Goal: Use online tool/utility: Use online tool/utility

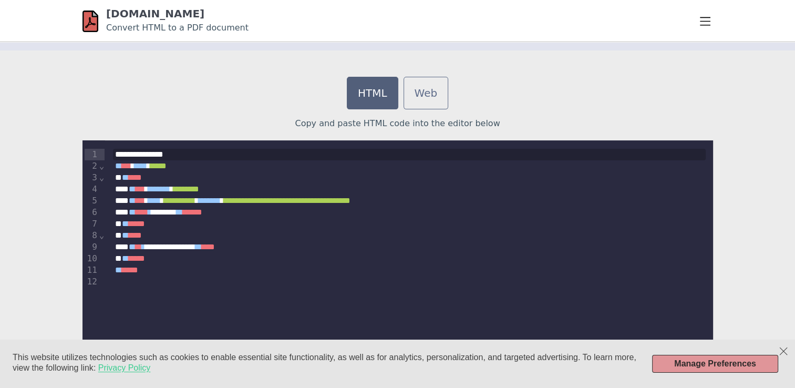
scroll to position [282, 0]
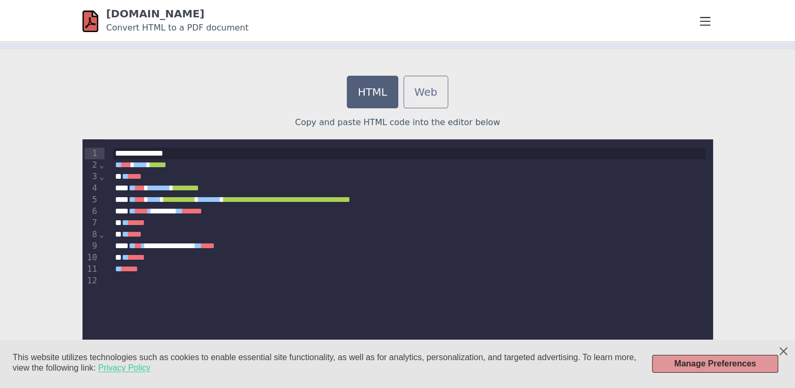
click at [786, 353] on line "Cookie Consent Banner" at bounding box center [783, 351] width 8 height 8
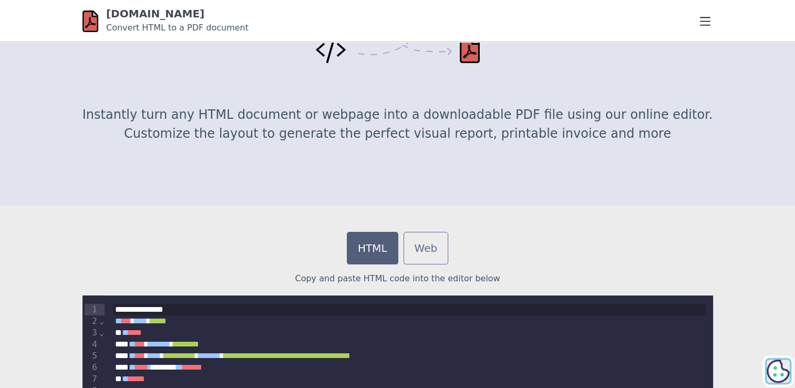
scroll to position [136, 0]
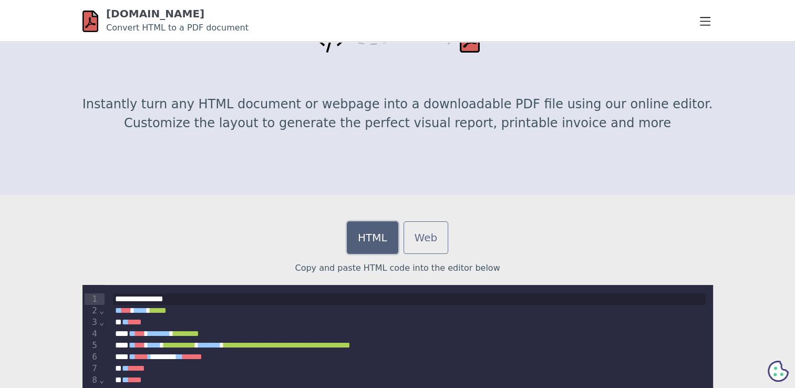
click at [374, 231] on link "HTML" at bounding box center [372, 237] width 51 height 33
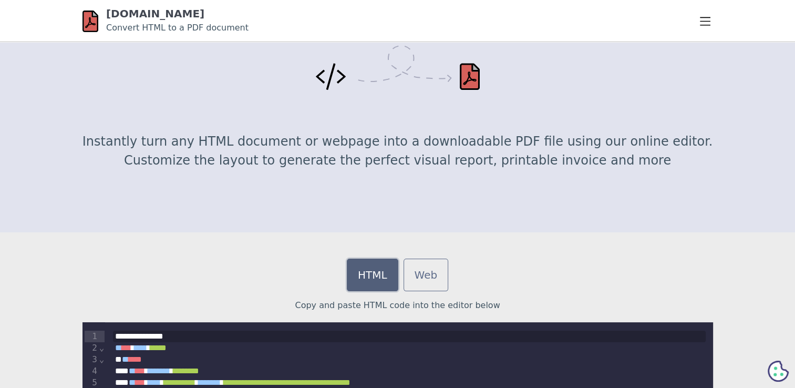
scroll to position [92, 0]
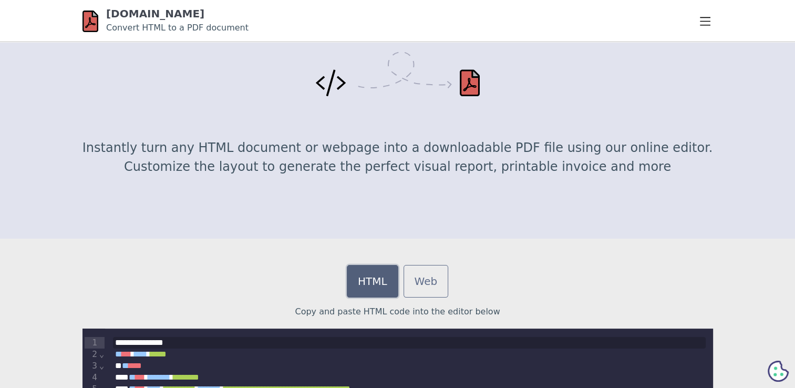
click at [382, 285] on link "HTML" at bounding box center [372, 281] width 51 height 33
click at [417, 285] on link "Web" at bounding box center [425, 281] width 45 height 33
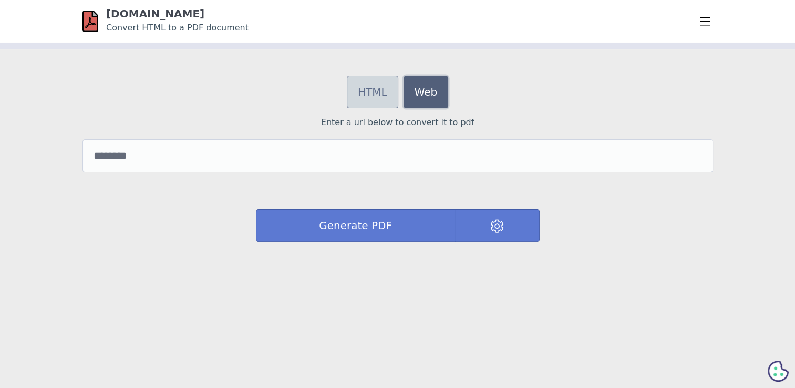
scroll to position [277, 0]
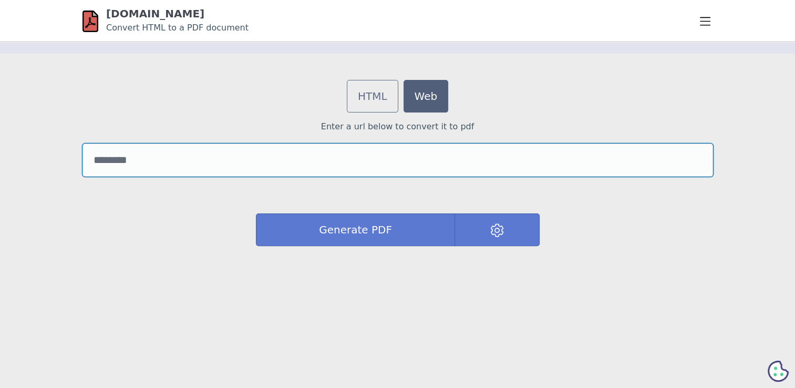
click at [163, 168] on input "url" at bounding box center [397, 159] width 630 height 33
paste input "**********"
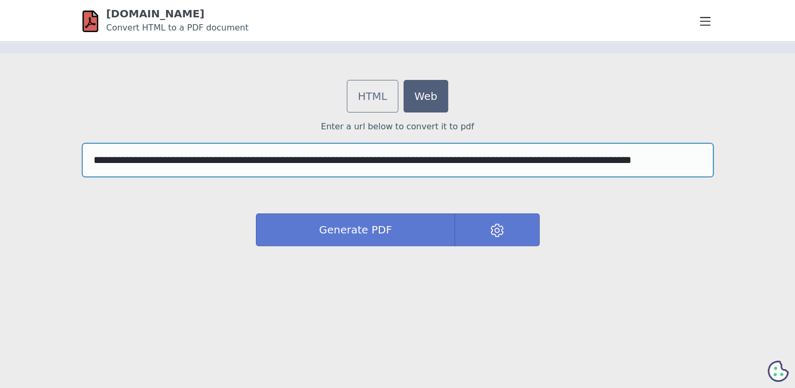
scroll to position [0, 48]
type input "**********"
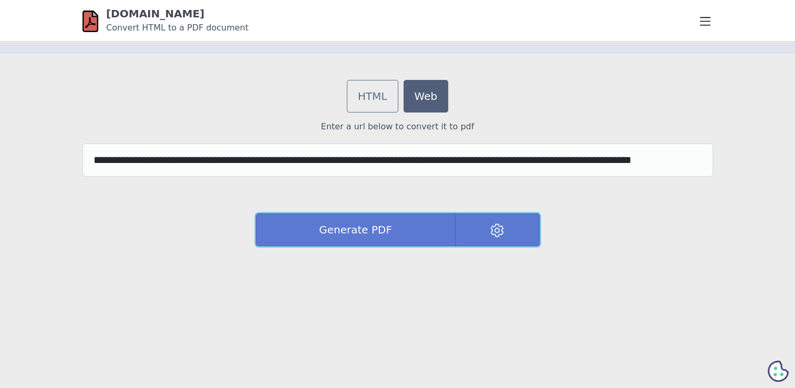
scroll to position [0, 0]
click at [402, 238] on button "Generate PDF" at bounding box center [356, 229] width 200 height 33
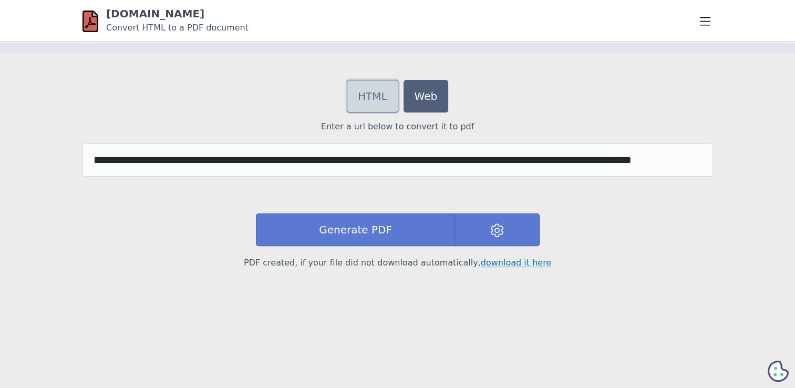
click at [384, 80] on link "HTML" at bounding box center [372, 96] width 51 height 33
